Goal: Information Seeking & Learning: Learn about a topic

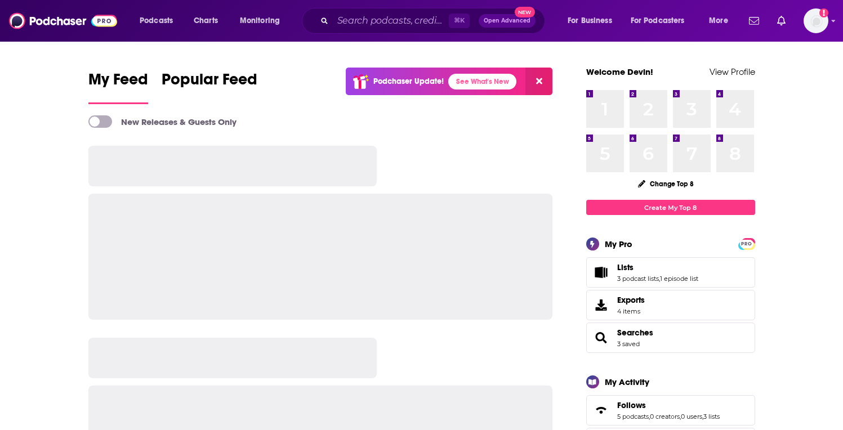
click at [407, 19] on input "Search podcasts, credits, & more..." at bounding box center [391, 21] width 116 height 18
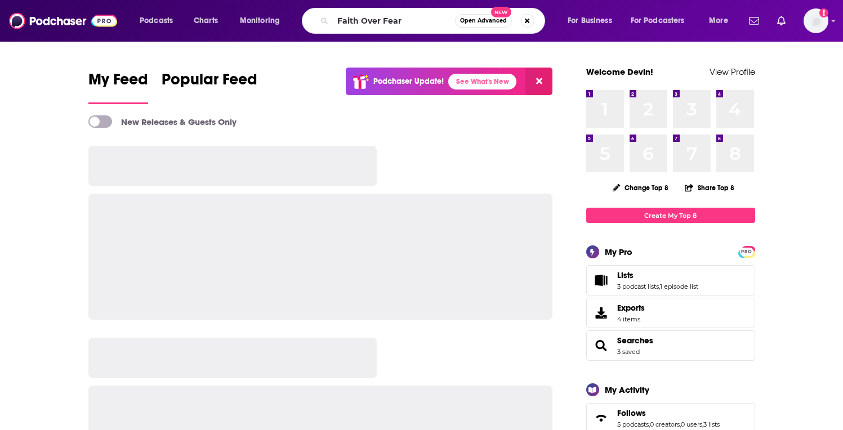
type input "Faith Over Fear"
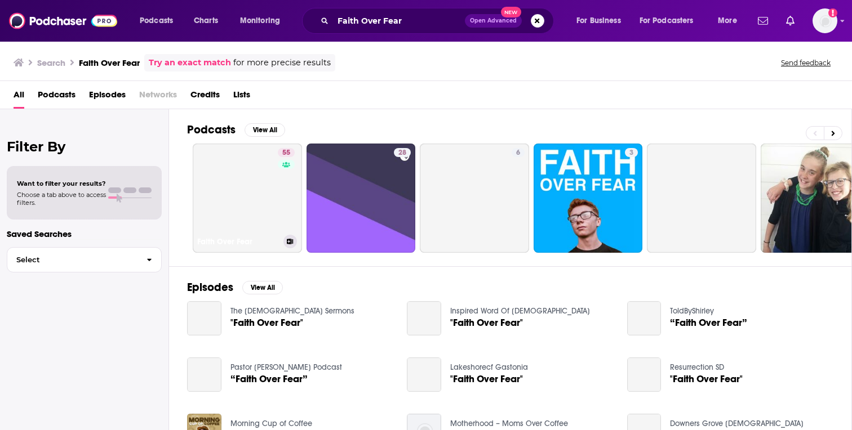
click at [262, 179] on link "55 Faith Over Fear" at bounding box center [247, 198] width 109 height 109
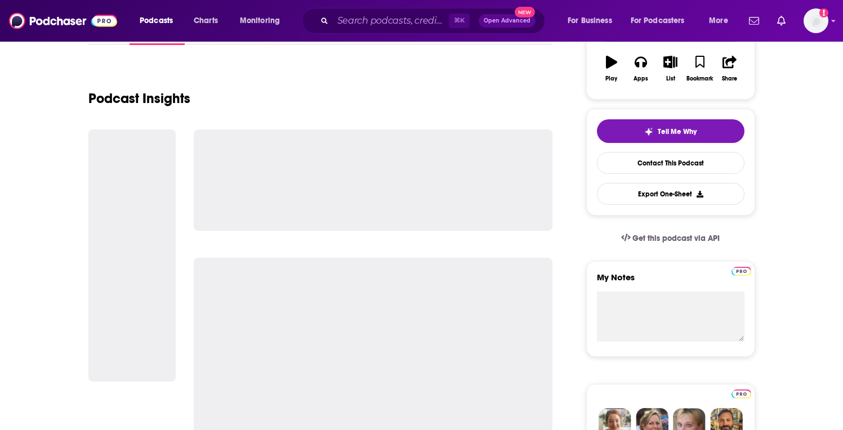
scroll to position [210, 0]
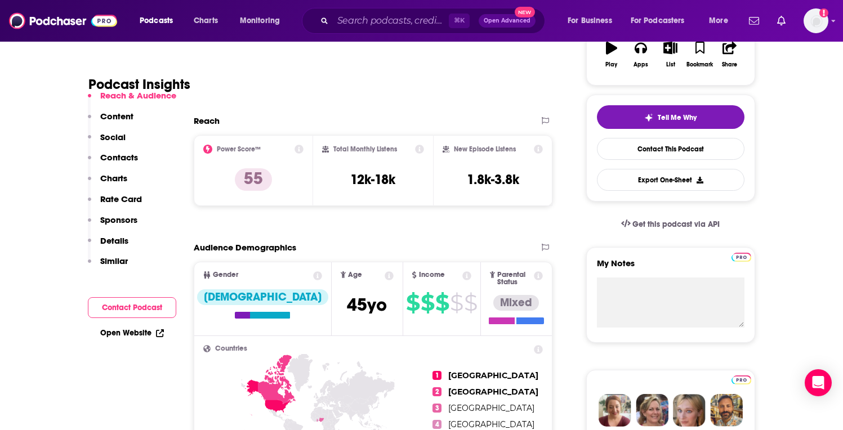
click at [380, 29] on div "⌘ K Open Advanced New" at bounding box center [423, 21] width 243 height 26
click at [378, 21] on input "Search podcasts, credits, & more..." at bounding box center [391, 21] width 116 height 18
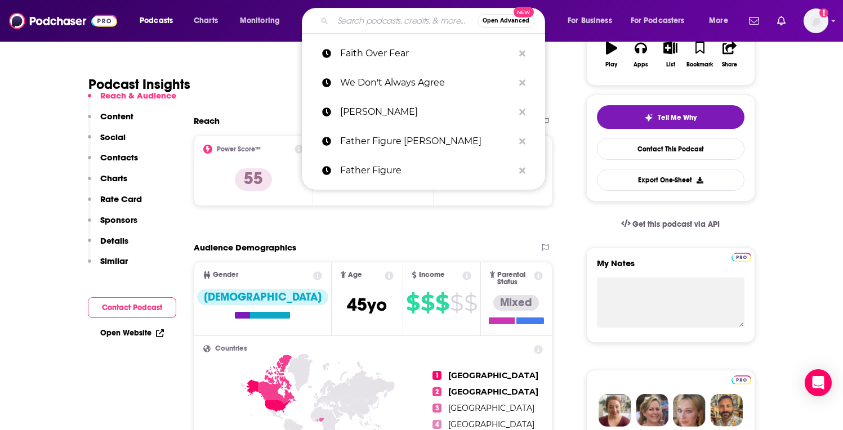
paste input "The [PERSON_NAME]"
type input "The [PERSON_NAME]"
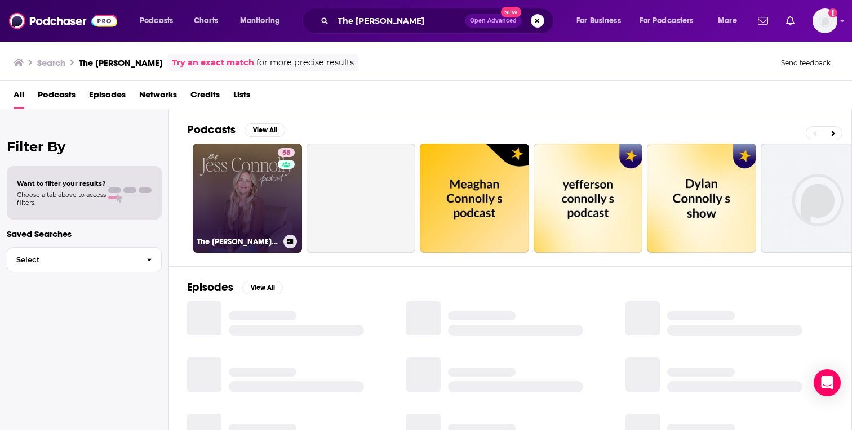
click at [265, 177] on link "58 The [PERSON_NAME] Podcast" at bounding box center [247, 198] width 109 height 109
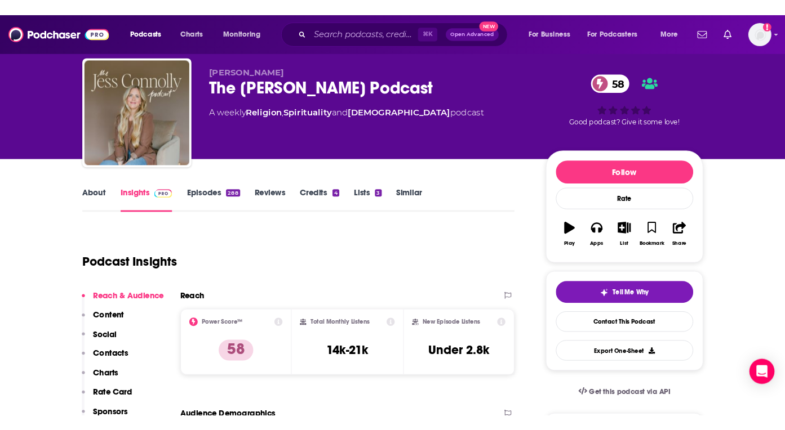
scroll to position [24, 0]
